Goal: Task Accomplishment & Management: Manage account settings

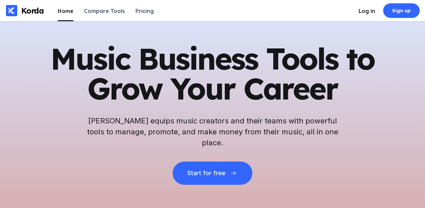
click at [364, 9] on div "Log in" at bounding box center [366, 11] width 17 height 7
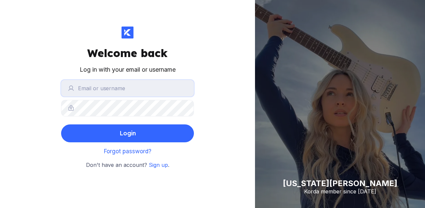
type input "[PERSON_NAME]"
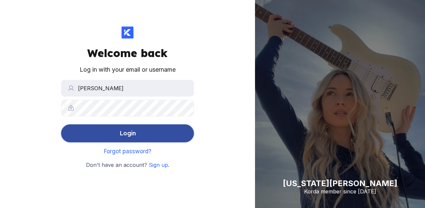
click at [131, 131] on div "Login" at bounding box center [127, 133] width 16 height 13
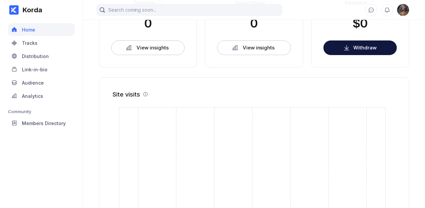
scroll to position [186, 0]
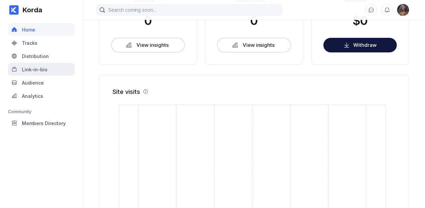
click at [48, 70] on div "Link-in-bio" at bounding box center [41, 69] width 67 height 13
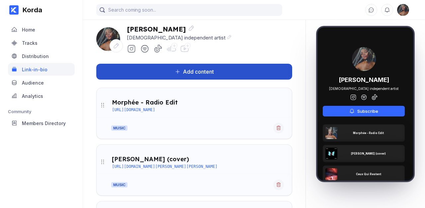
scroll to position [38, 0]
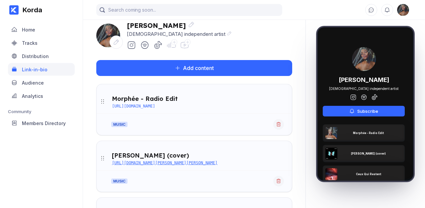
click at [205, 164] on div "[URL][DOMAIN_NAME][PERSON_NAME][PERSON_NAME]" at bounding box center [165, 163] width 106 height 5
click at [41, 45] on div "Tracks" at bounding box center [41, 42] width 67 height 13
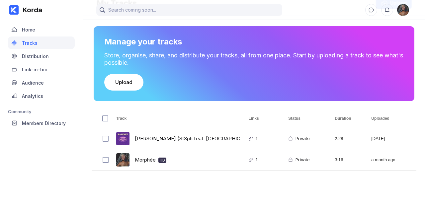
scroll to position [29, 0]
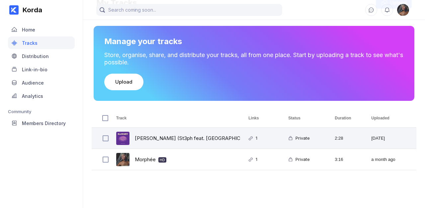
click at [144, 137] on div "[PERSON_NAME] (St3ph feat. [PERSON_NAME]) HD" at bounding box center [202, 138] width 135 height 16
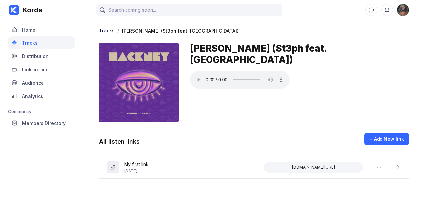
click at [252, 110] on div "[PERSON_NAME] (St3ph feat. [GEOGRAPHIC_DATA])" at bounding box center [299, 83] width 219 height 80
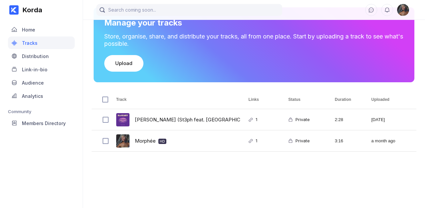
scroll to position [49, 0]
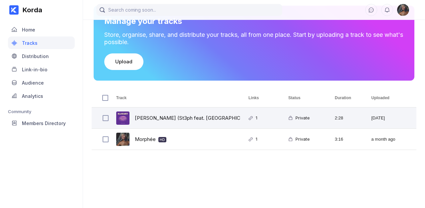
click at [252, 116] on icon at bounding box center [250, 118] width 5 height 5
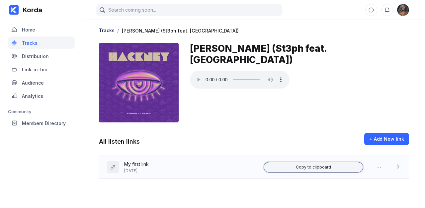
click at [302, 170] on div "Copy to clipboard" at bounding box center [313, 167] width 35 height 5
